Goal: Task Accomplishment & Management: Manage account settings

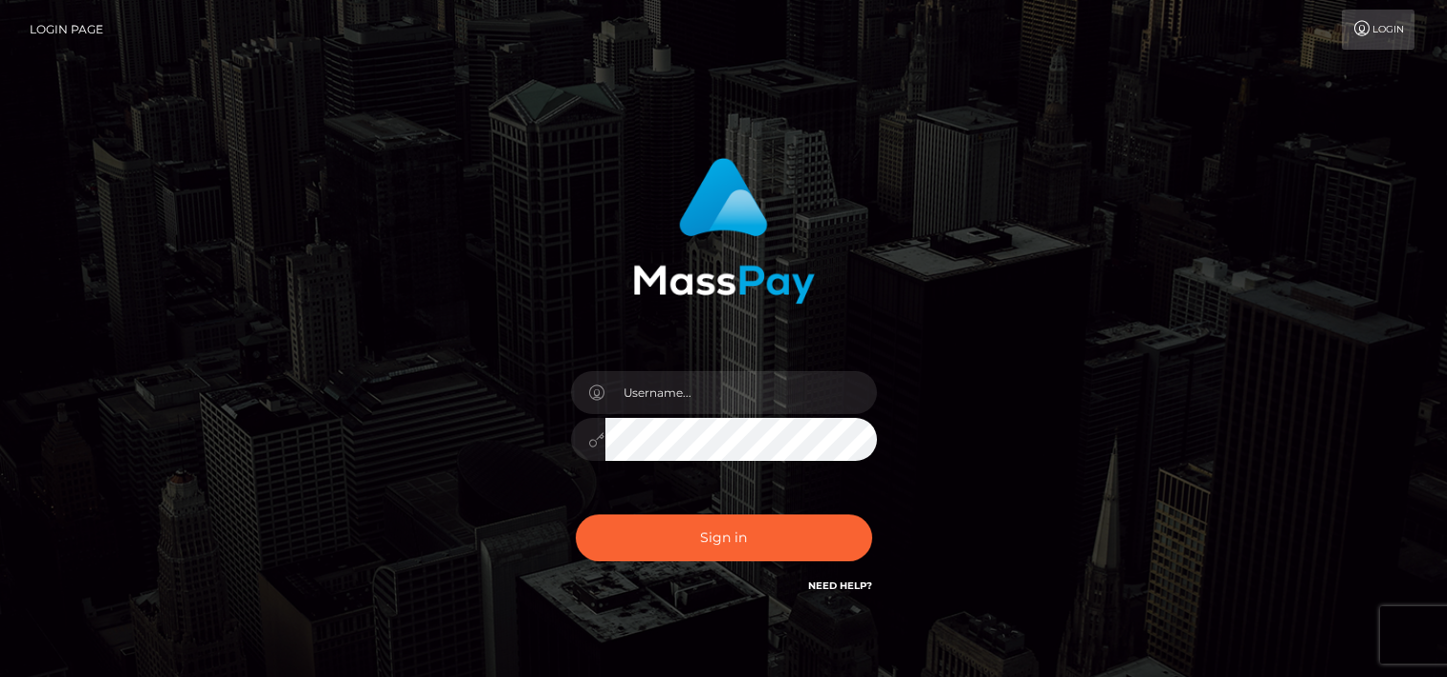
click at [685, 397] on input "text" at bounding box center [741, 392] width 272 height 43
type input "tammyk.cforth"
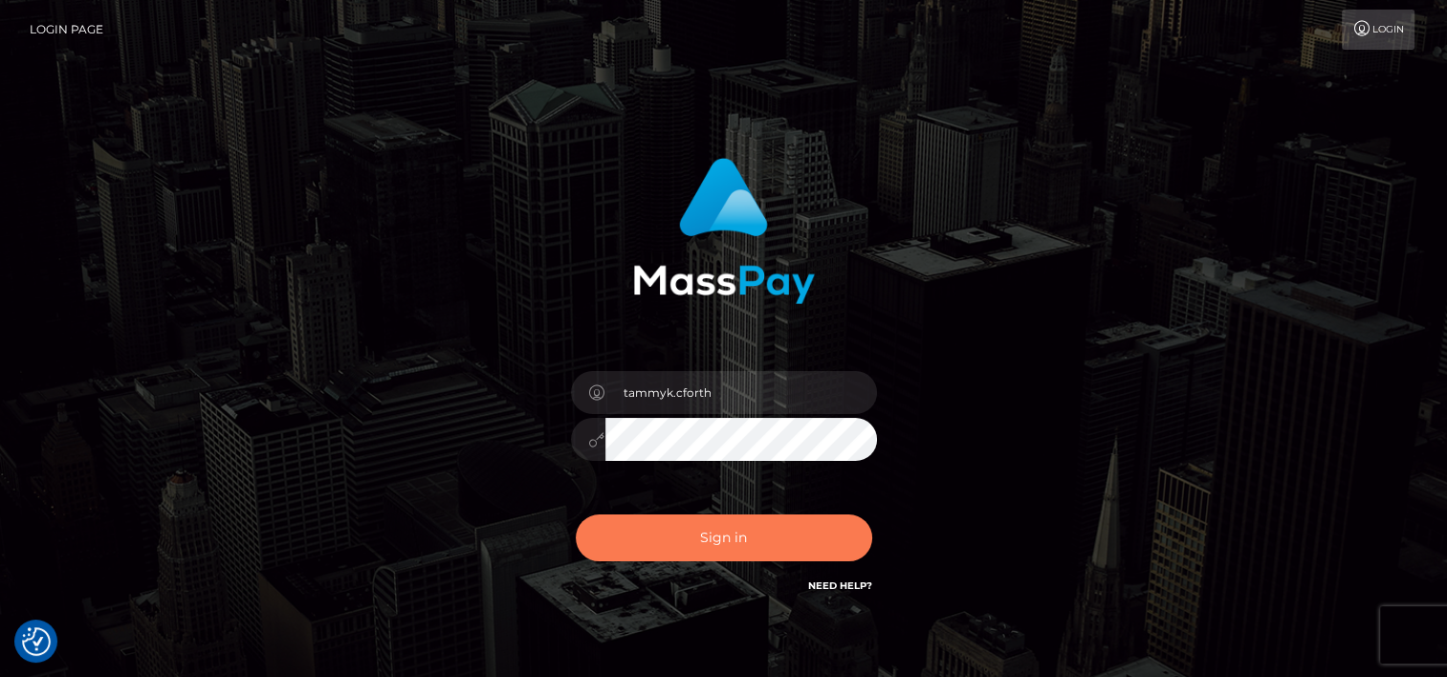
click at [736, 539] on button "Sign in" at bounding box center [724, 538] width 297 height 47
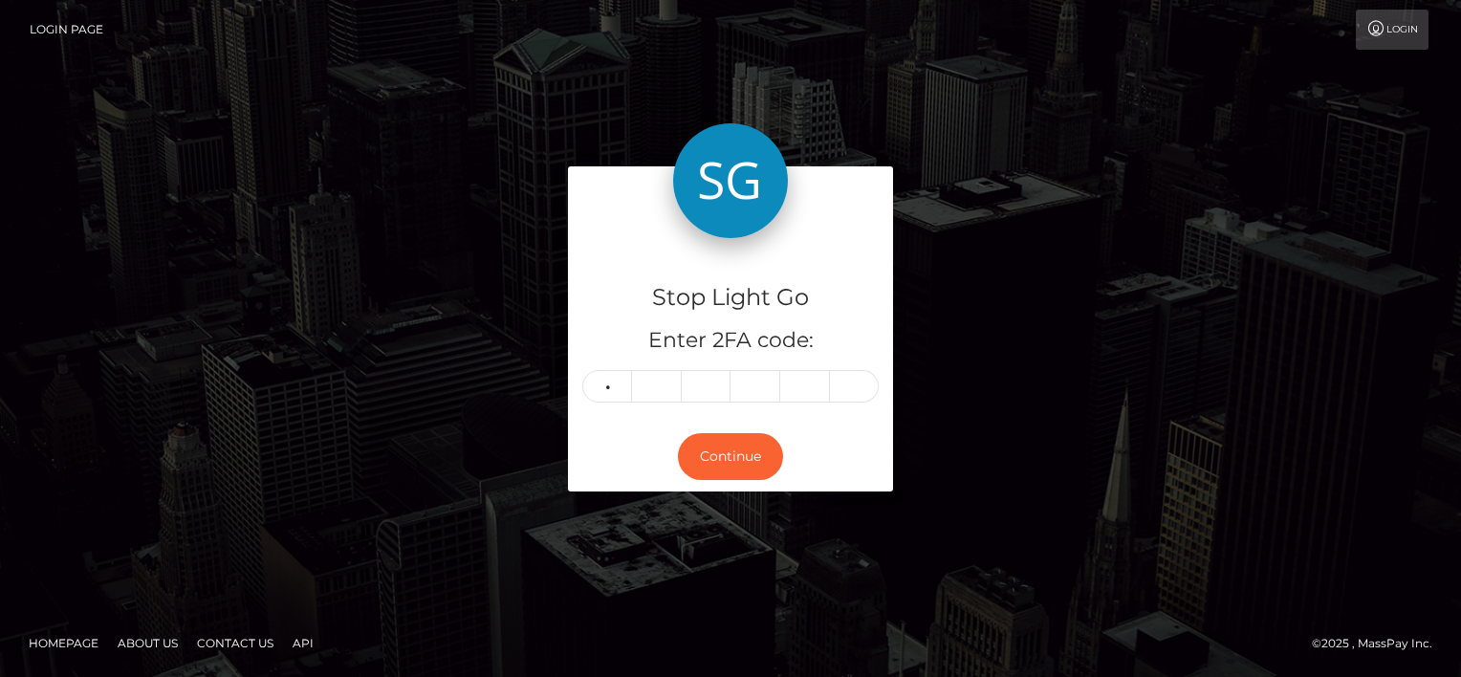
type input "9"
type input "7"
type input "2"
type input "8"
type input "7"
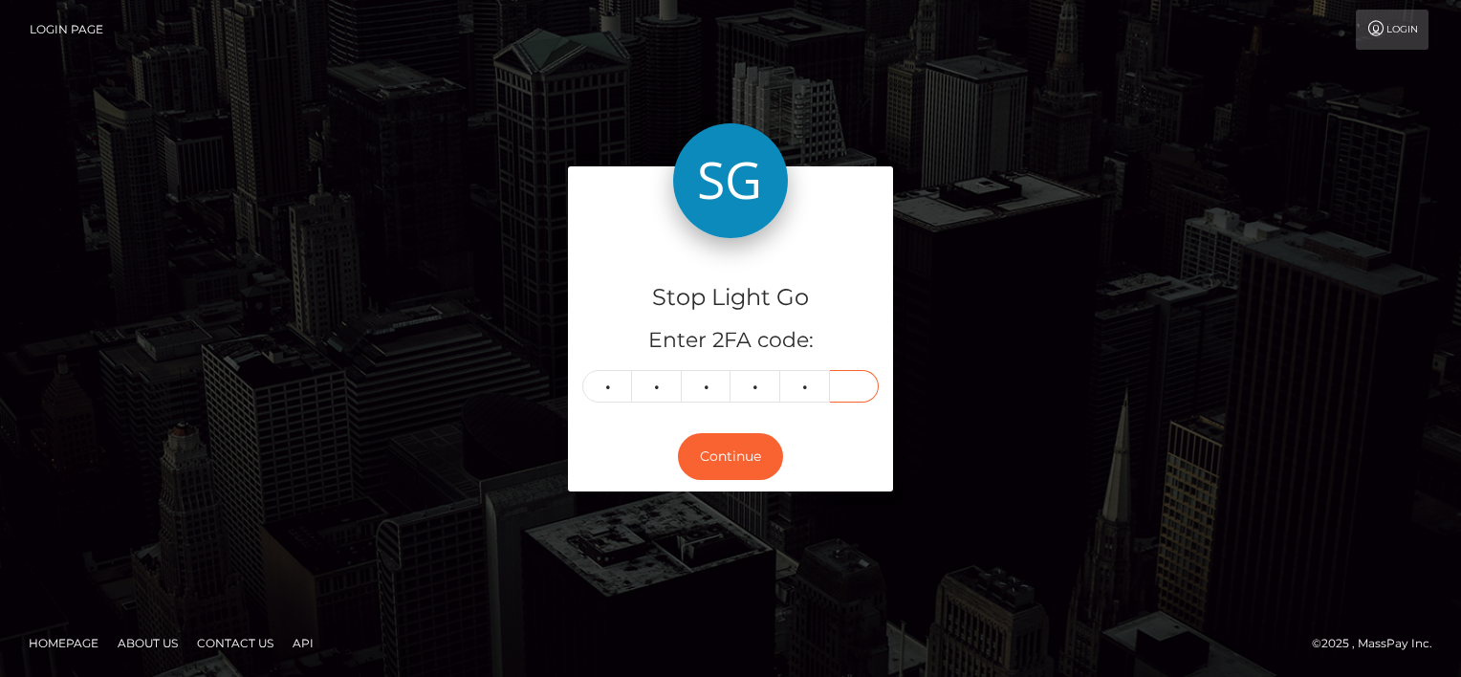
type input "4"
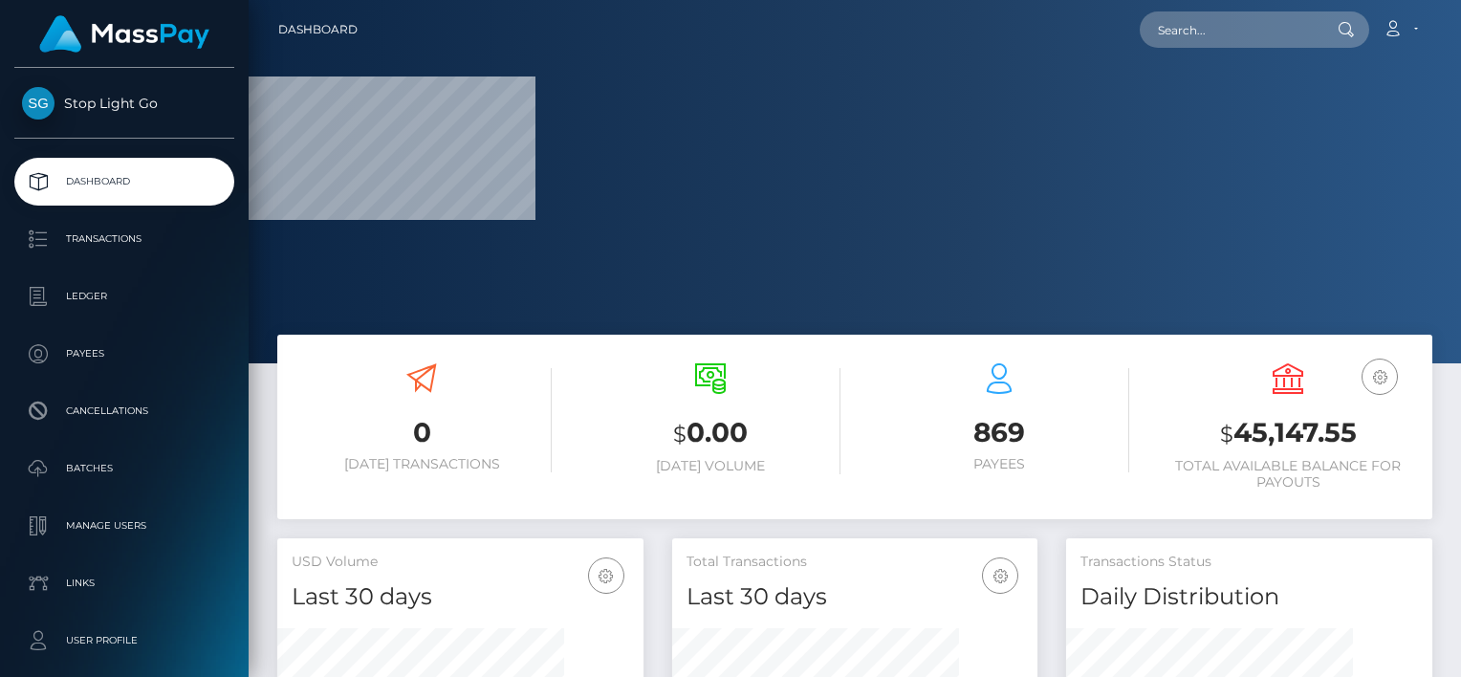
click at [723, 448] on h3 "$ 0.00" at bounding box center [711, 433] width 260 height 39
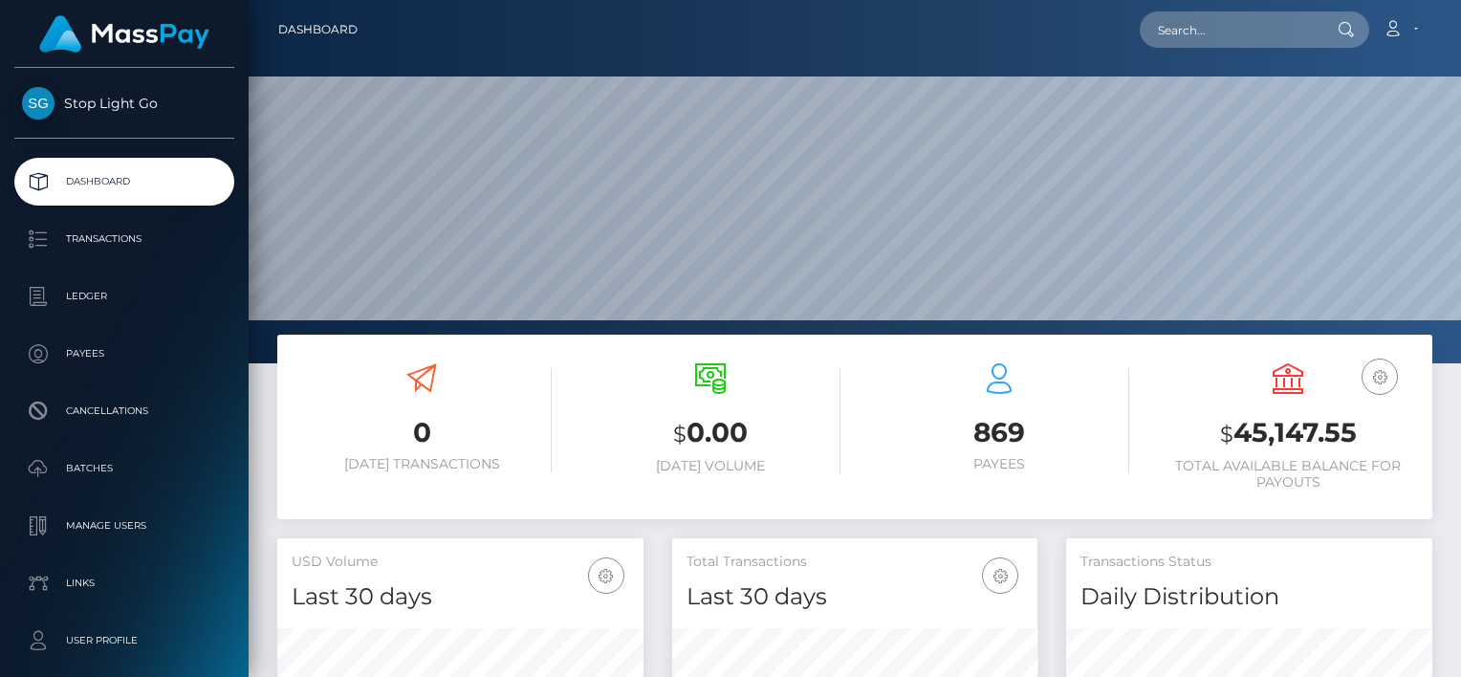
scroll to position [339, 366]
